Goal: Information Seeking & Learning: Learn about a topic

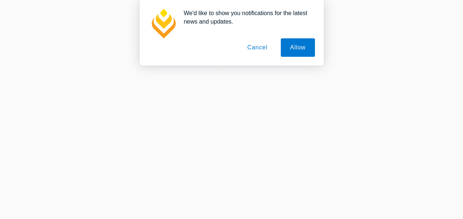
scroll to position [106, 0]
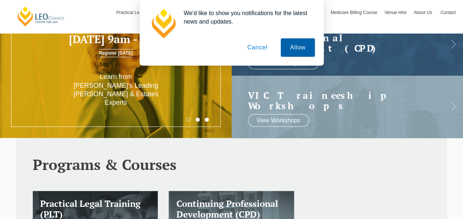
click at [294, 49] on button "Allow" at bounding box center [298, 47] width 34 height 18
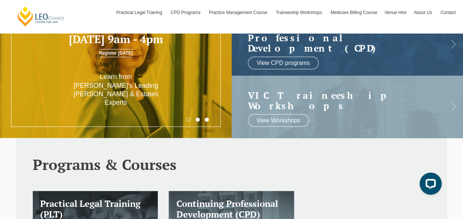
scroll to position [0, 0]
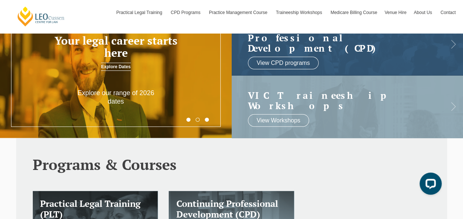
click at [120, 67] on link "Explore Dates" at bounding box center [115, 67] width 29 height 8
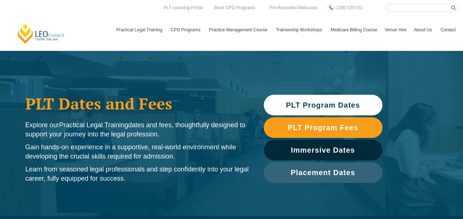
click at [346, 101] on span "PLT Program Dates" at bounding box center [323, 104] width 74 height 7
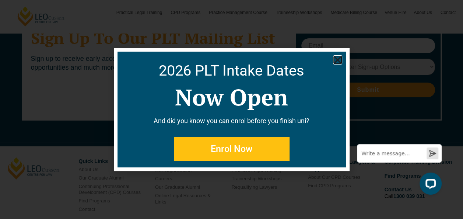
scroll to position [4030, 0]
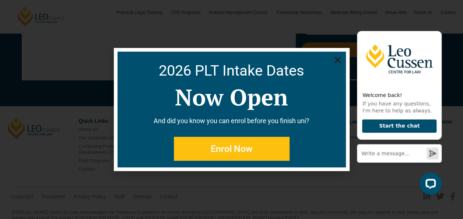
click at [337, 60] on use "Close" at bounding box center [337, 60] width 7 height 7
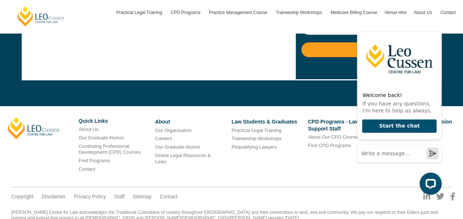
click at [455, 131] on li "Find Programs" at bounding box center [420, 135] width 71 height 9
click at [436, 25] on icon "Hide greeting" at bounding box center [438, 25] width 4 height 4
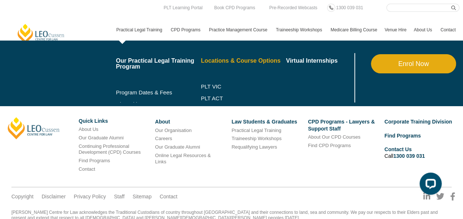
click at [257, 61] on link "Locations & Course Options" at bounding box center [243, 61] width 85 height 6
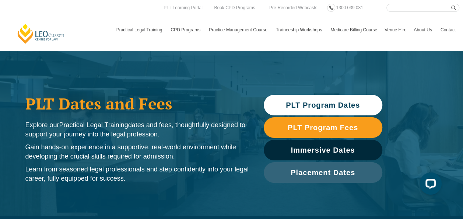
click at [354, 99] on link "PLT Program Dates" at bounding box center [323, 105] width 119 height 21
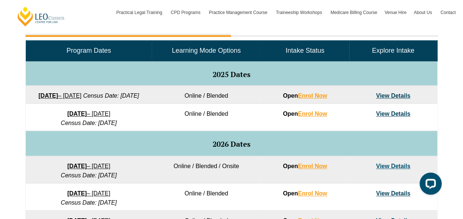
scroll to position [367, 0]
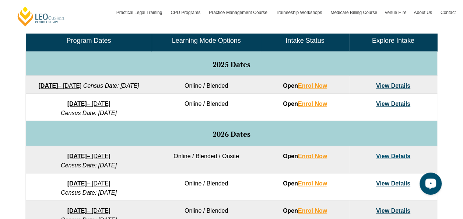
click at [394, 159] on link "View Details" at bounding box center [393, 156] width 34 height 6
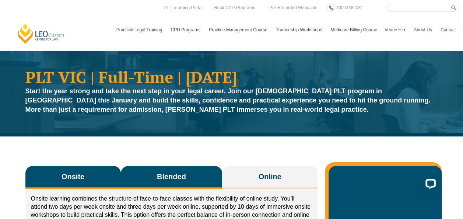
click at [174, 174] on span "Blended" at bounding box center [171, 176] width 29 height 10
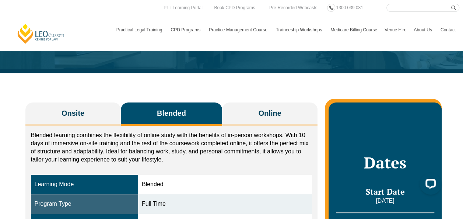
scroll to position [44, 0]
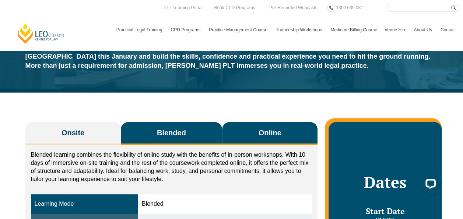
click at [259, 136] on span "Online" at bounding box center [270, 132] width 23 height 10
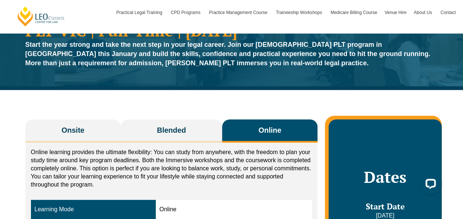
scroll to position [0, 0]
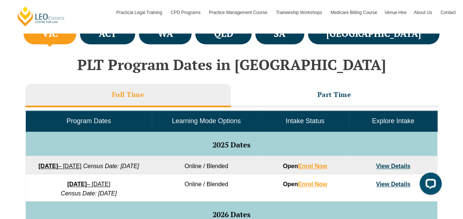
scroll to position [292, 0]
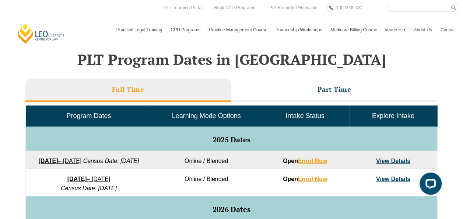
click at [400, 182] on link "View Details" at bounding box center [393, 179] width 34 height 6
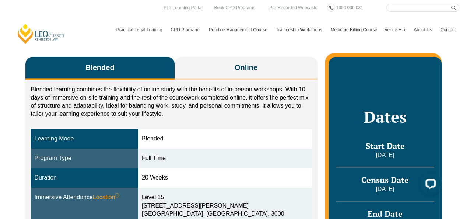
scroll to position [98, 0]
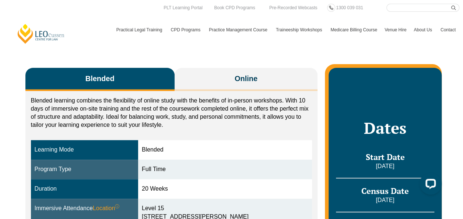
drag, startPoint x: 249, startPoint y: 77, endPoint x: 371, endPoint y: 91, distance: 122.7
click at [252, 77] on span "Online" at bounding box center [246, 78] width 23 height 10
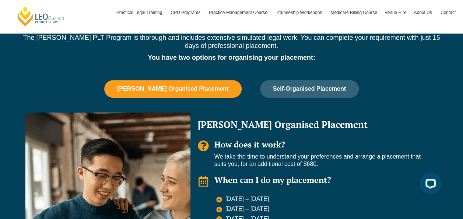
scroll to position [471, 0]
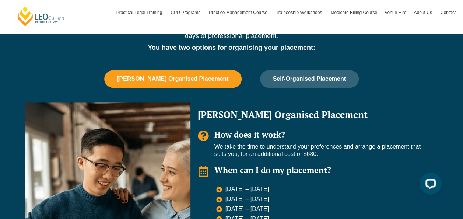
click at [208, 77] on span "Leo Cussen Organised Placement" at bounding box center [172, 79] width 111 height 7
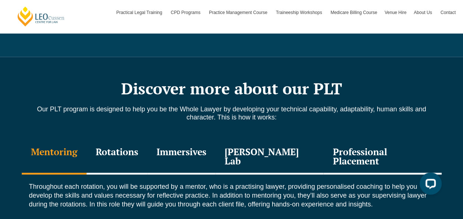
scroll to position [820, 0]
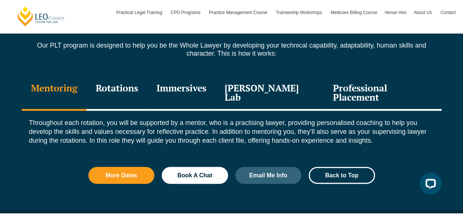
click at [139, 89] on div "Rotations" at bounding box center [117, 93] width 61 height 35
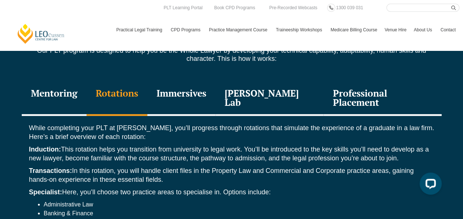
scroll to position [810, 0]
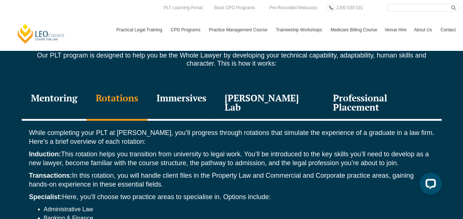
click at [184, 96] on div "Immersives" at bounding box center [181, 103] width 68 height 35
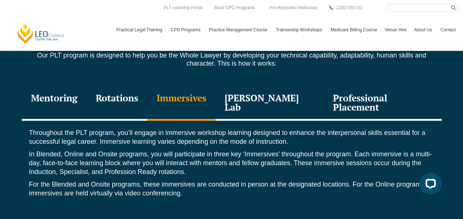
click at [290, 97] on div "Leo Justice Lab" at bounding box center [270, 103] width 108 height 35
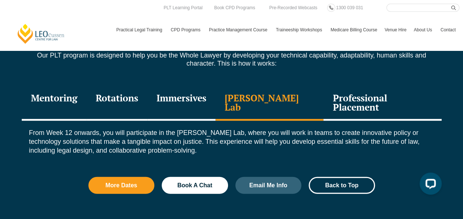
click at [342, 101] on div "Professional Placement" at bounding box center [383, 103] width 118 height 35
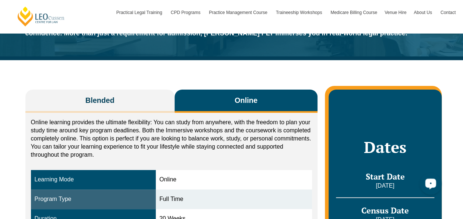
scroll to position [0, 0]
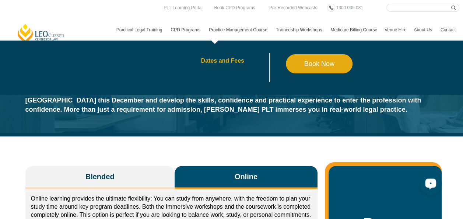
click at [234, 59] on link "Dates and Fees" at bounding box center [243, 61] width 85 height 6
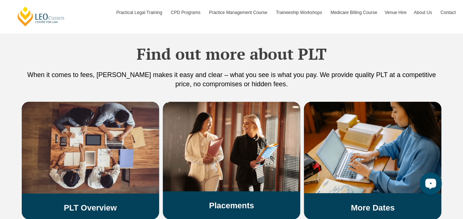
scroll to position [1324, 0]
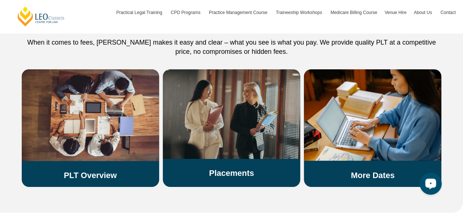
click at [232, 111] on img at bounding box center [231, 114] width 137 height 90
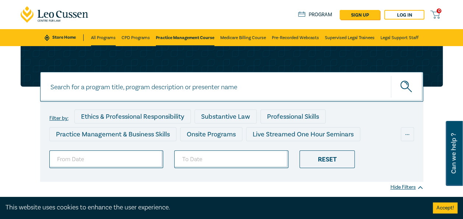
click at [103, 35] on link "All Programs" at bounding box center [103, 37] width 25 height 17
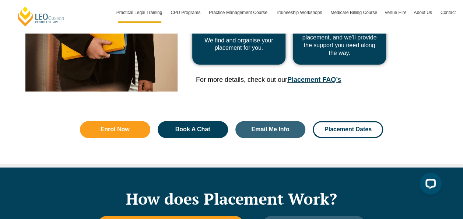
scroll to position [496, 0]
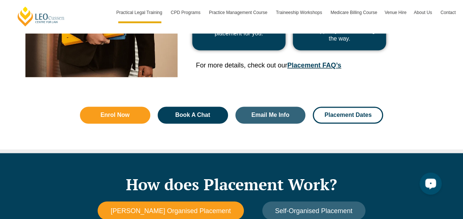
click at [190, 213] on span "[PERSON_NAME] Organised Placement" at bounding box center [171, 211] width 120 height 8
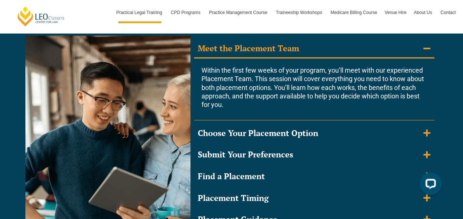
scroll to position [712, 0]
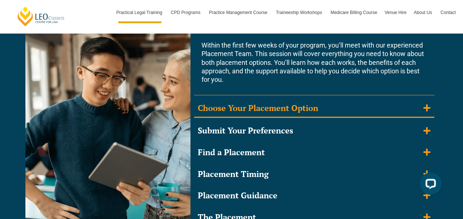
click at [429, 108] on icon "Accordion. Open links with Enter or Space, close with Escape, and navigate with…" at bounding box center [426, 107] width 7 height 7
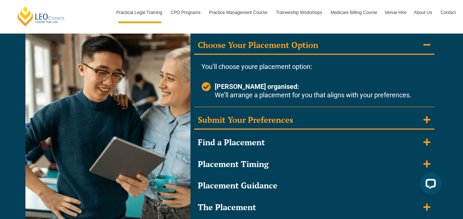
click at [427, 122] on icon "Accordion. Open links with Enter or Space, close with Escape, and navigate with…" at bounding box center [426, 119] width 7 height 7
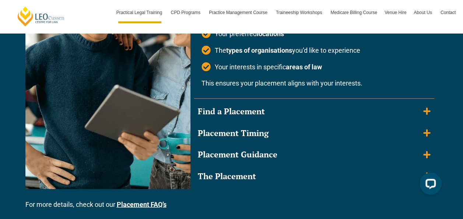
scroll to position [825, 0]
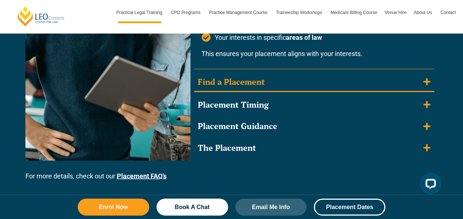
click at [427, 85] on summary "Find a Placement" at bounding box center [314, 82] width 240 height 19
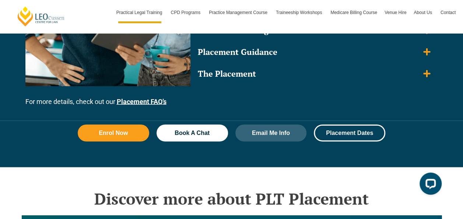
click at [162, 101] on link "Placement FAQ’s" at bounding box center [142, 102] width 50 height 8
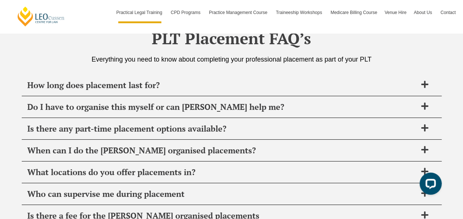
scroll to position [2571, 0]
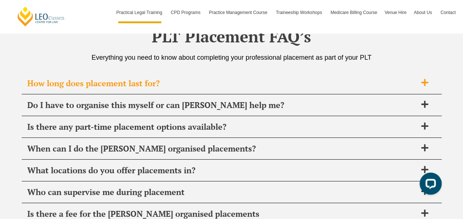
click at [422, 80] on icon at bounding box center [425, 82] width 8 height 8
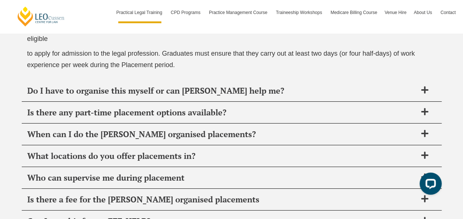
scroll to position [2675, 0]
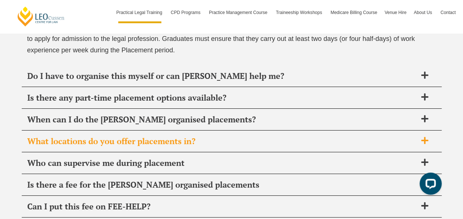
click at [424, 137] on icon at bounding box center [424, 140] width 7 height 7
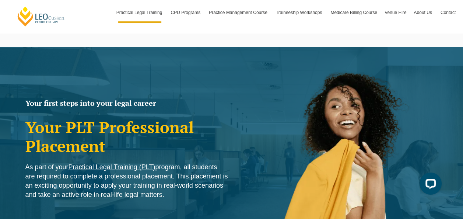
scroll to position [0, 0]
